Goal: Browse casually: Explore the website without a specific task or goal

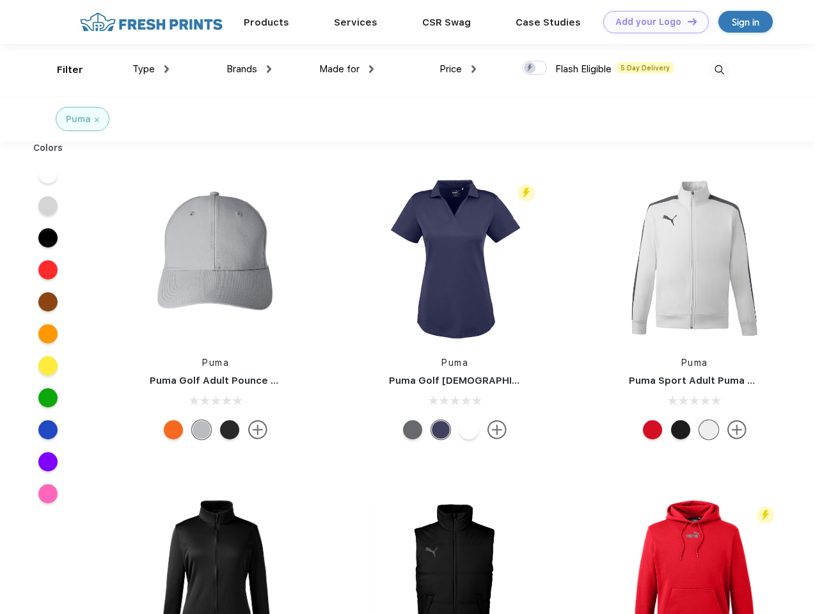
scroll to position [1, 0]
click at [651, 22] on link "Add your Logo Design Tool" at bounding box center [656, 22] width 106 height 22
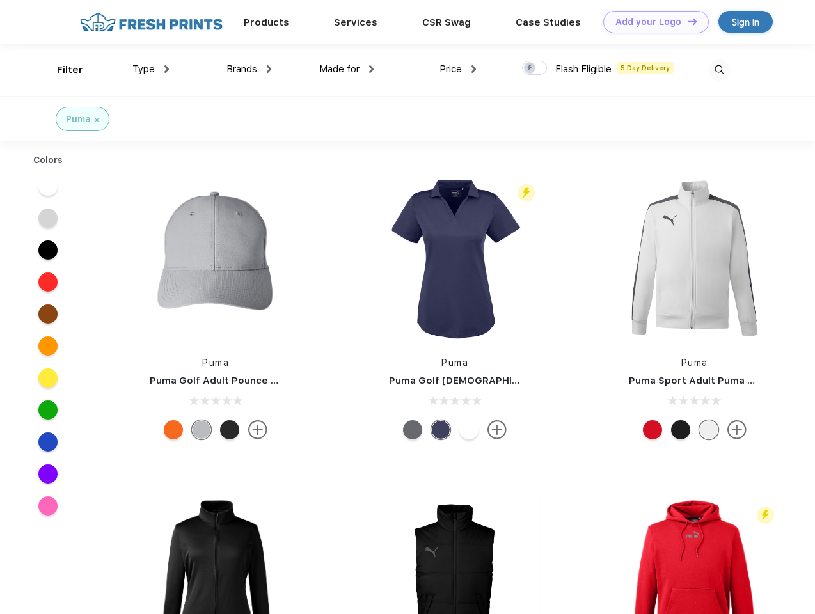
click at [0, 0] on div "Design Tool" at bounding box center [0, 0] width 0 height 0
click at [687, 21] on link "Add your Logo Design Tool" at bounding box center [656, 22] width 106 height 22
click at [61, 70] on div "Filter" at bounding box center [70, 70] width 26 height 15
click at [151, 69] on span "Type" at bounding box center [143, 69] width 22 height 12
click at [249, 69] on span "Brands" at bounding box center [242, 69] width 31 height 12
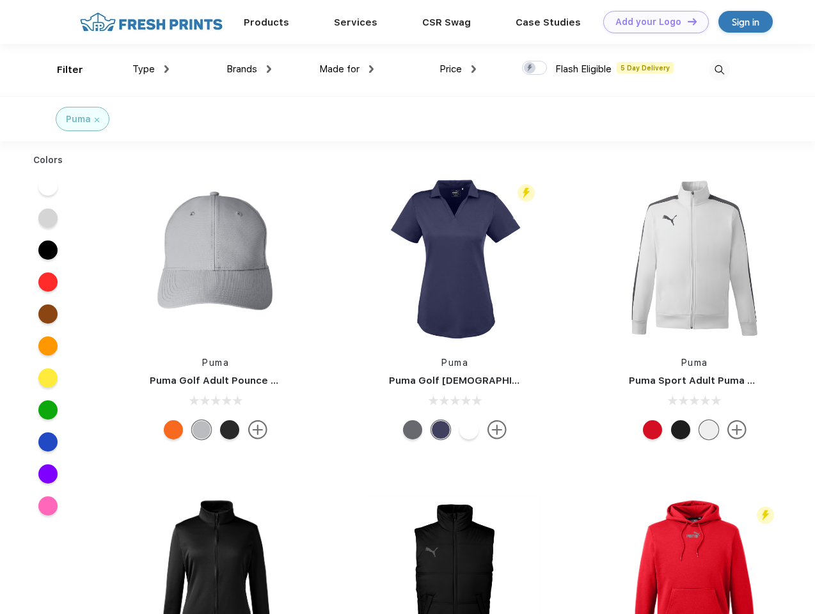
click at [347, 69] on span "Made for" at bounding box center [339, 69] width 40 height 12
click at [458, 69] on span "Price" at bounding box center [451, 69] width 22 height 12
click at [535, 68] on div at bounding box center [534, 68] width 25 height 14
click at [531, 68] on input "checkbox" at bounding box center [526, 64] width 8 height 8
click at [719, 70] on img at bounding box center [719, 70] width 21 height 21
